Goal: Check status: Check status

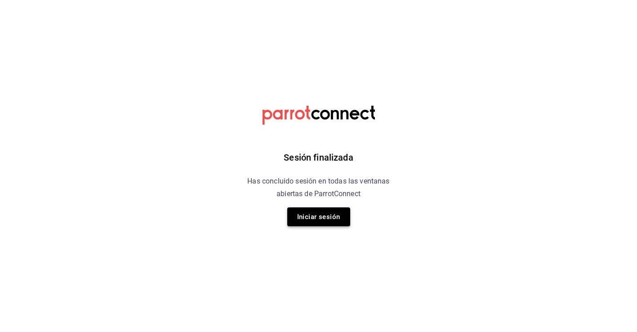
click at [326, 221] on button "Iniciar sesión" at bounding box center [318, 216] width 63 height 19
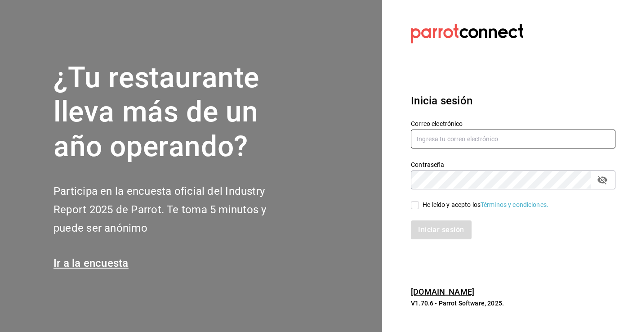
type input "[PERSON_NAME][EMAIL_ADDRESS][PERSON_NAME][DOMAIN_NAME]"
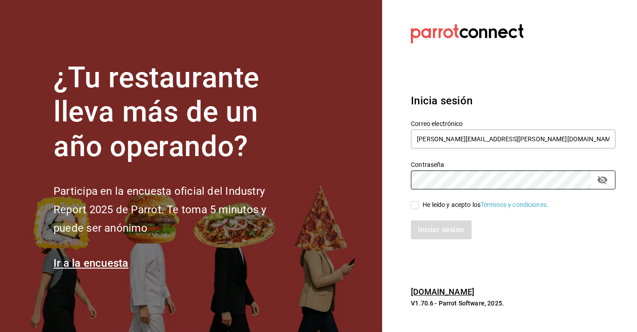
click at [416, 206] on input "He leído y acepto los Términos y condiciones." at bounding box center [415, 205] width 8 height 8
checkbox input "true"
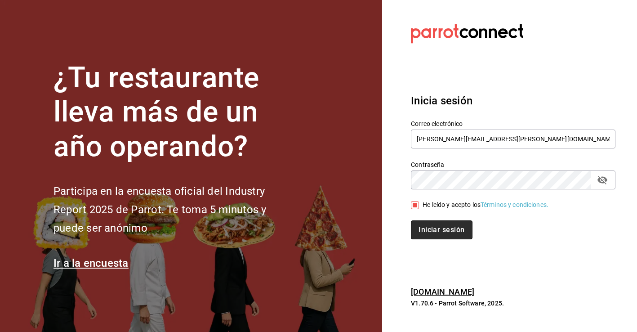
click at [440, 237] on button "Iniciar sesión" at bounding box center [441, 229] width 61 height 19
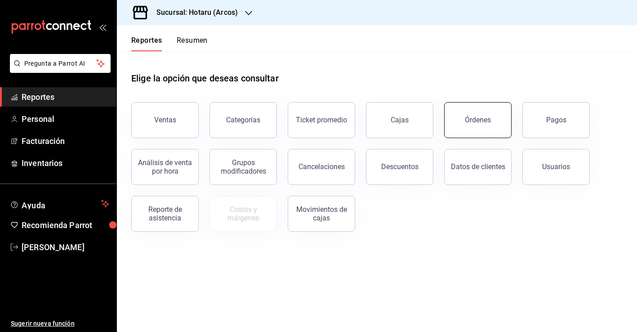
click at [479, 117] on div "Órdenes" at bounding box center [478, 120] width 26 height 9
